Goal: Task Accomplishment & Management: Manage account settings

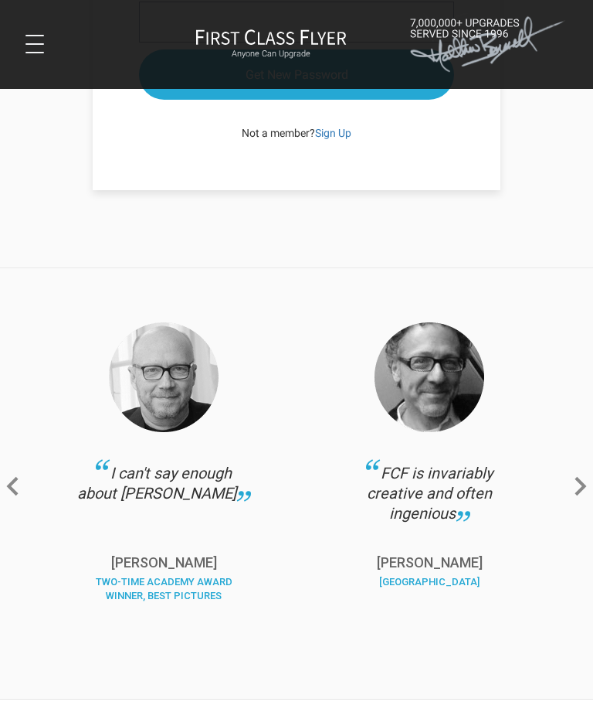
click at [34, 53] on span at bounding box center [34, 53] width 19 height 2
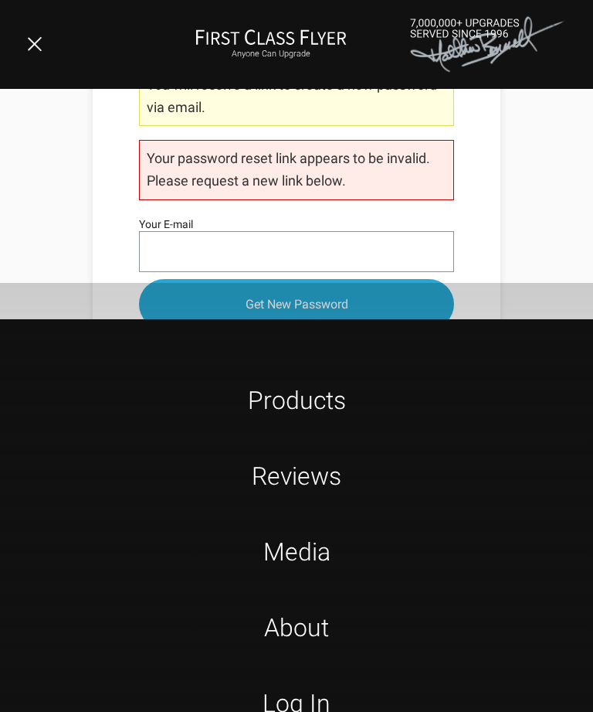
scroll to position [229, 0]
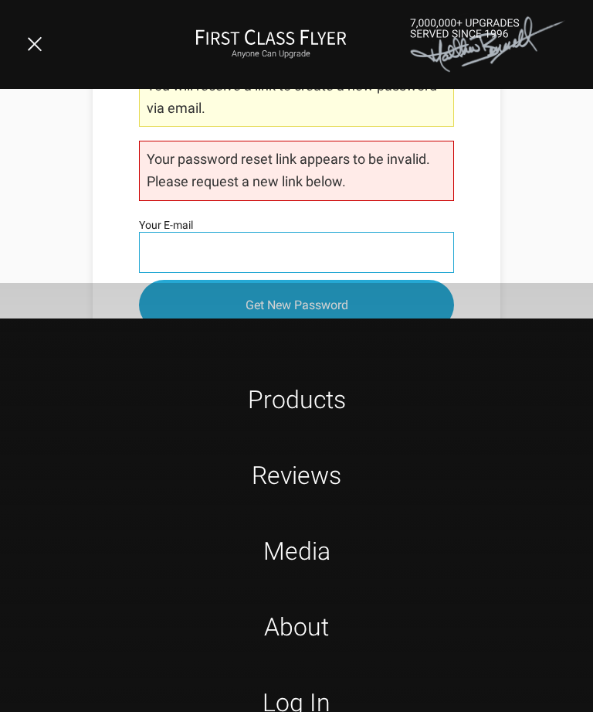
click at [298, 248] on input "Your E-mail" at bounding box center [296, 252] width 315 height 41
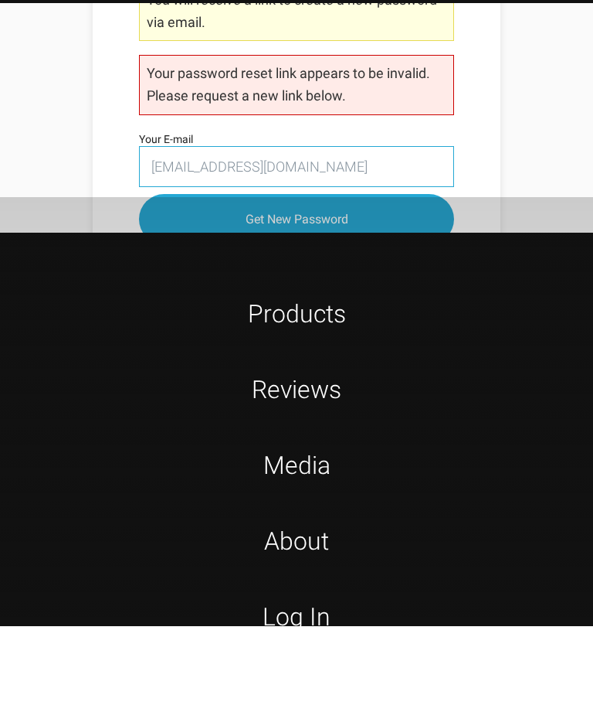
type input "lndarrow@aol.com"
click at [356, 280] on input "Get New Password" at bounding box center [296, 305] width 315 height 50
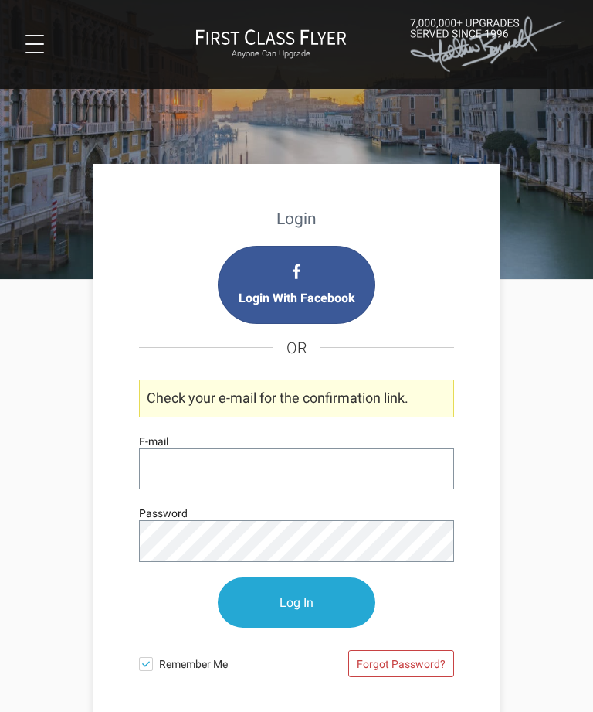
click at [260, 462] on input "E-mail" at bounding box center [296, 468] width 315 height 41
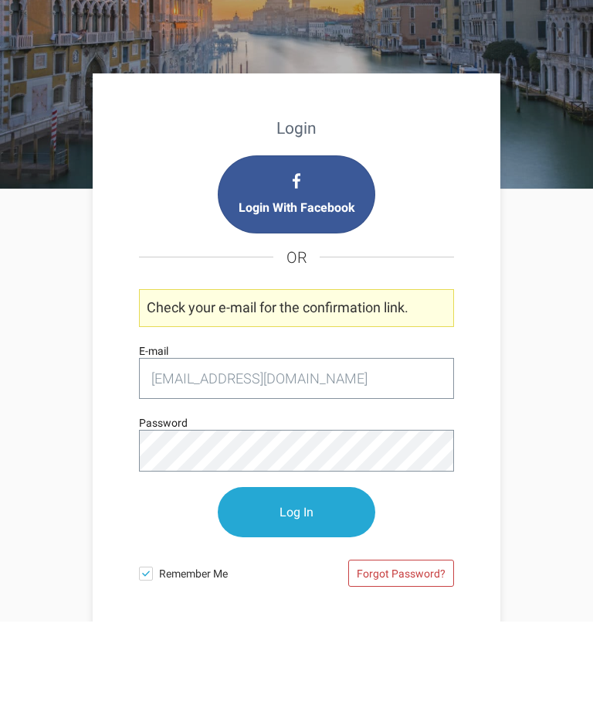
type input "lndarrow@aol.com"
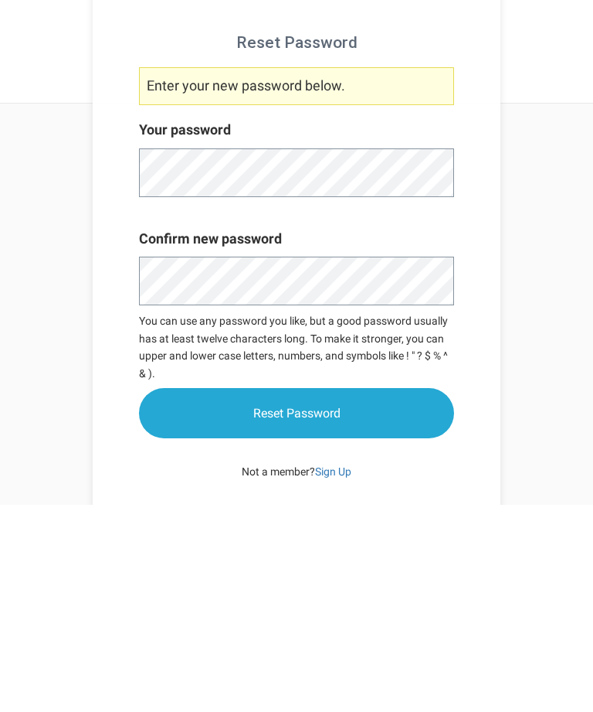
click at [335, 595] on input "Reset Password" at bounding box center [296, 620] width 315 height 50
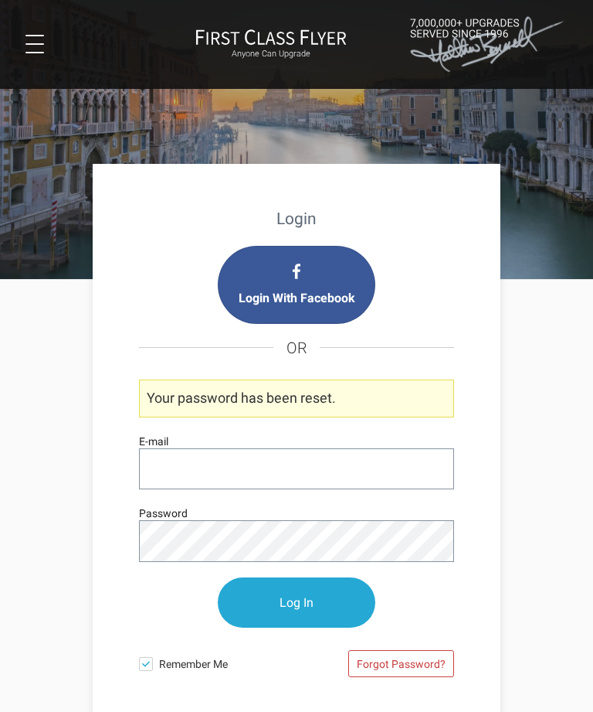
click at [250, 464] on input "E-mail" at bounding box center [296, 468] width 315 height 41
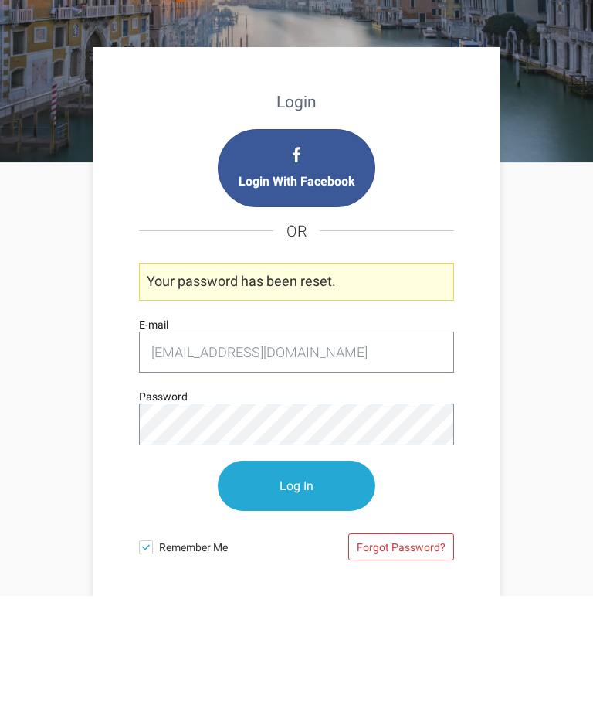
type input "[EMAIL_ADDRESS][DOMAIN_NAME]"
click at [311, 577] on input "Log In" at bounding box center [297, 602] width 158 height 50
